Goal: Task Accomplishment & Management: Complete application form

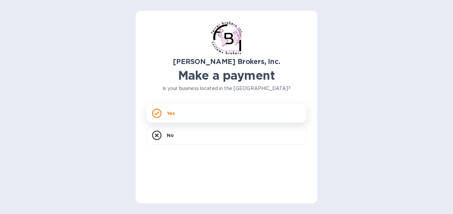
click at [237, 109] on div "Yes" at bounding box center [227, 113] width 160 height 19
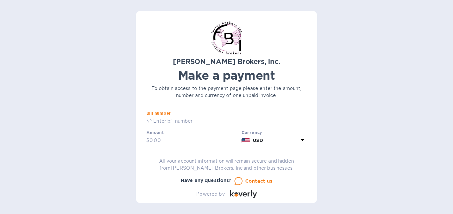
click at [210, 120] on input "text" at bounding box center [229, 122] width 155 height 10
type input "296107"
click at [179, 142] on input "text" at bounding box center [194, 141] width 89 height 10
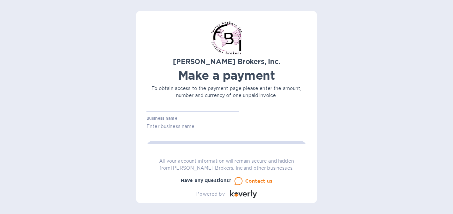
type input "179.48"
click at [209, 128] on input "text" at bounding box center [227, 127] width 160 height 10
type input "EL [PERSON_NAME] DE [PERSON_NAME]"
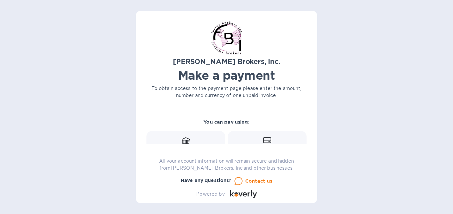
scroll to position [67, 0]
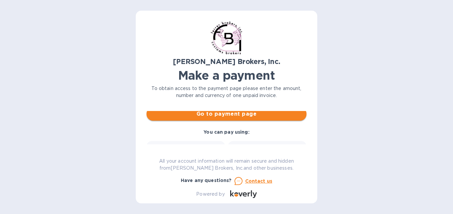
click at [231, 115] on span "Go to payment page" at bounding box center [227, 114] width 150 height 8
